Goal: Transaction & Acquisition: Purchase product/service

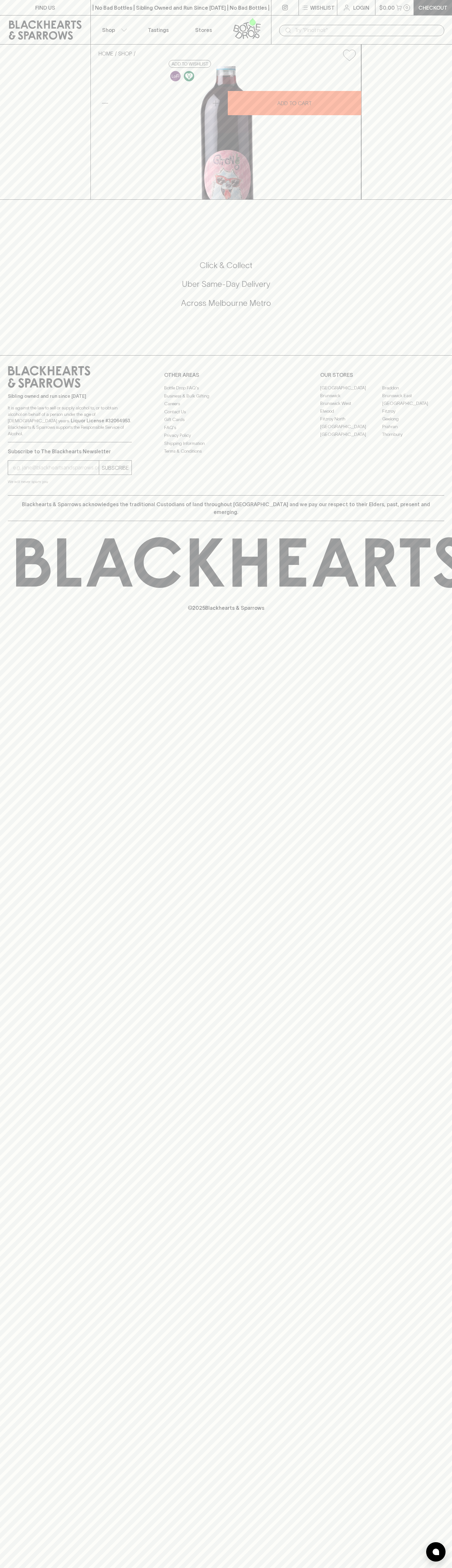
click at [340, 7] on link "Login" at bounding box center [356, 7] width 38 height 15
click at [372, 1567] on html "FIND US | No Bad Bottles | Sibling Owned and Run Since 2006 | No Bad Bottles | …" at bounding box center [226, 784] width 452 height 1568
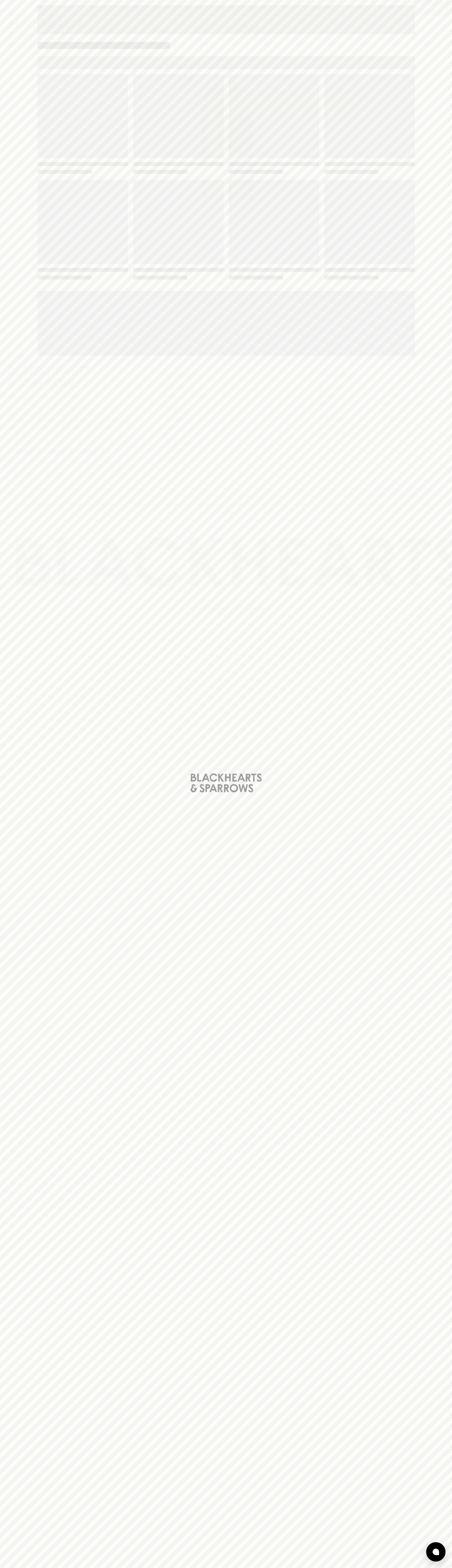
click at [12, 688] on div "Loading" at bounding box center [226, 784] width 452 height 1568
